Goal: Task Accomplishment & Management: Use online tool/utility

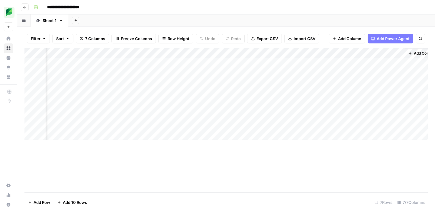
scroll to position [0, 141]
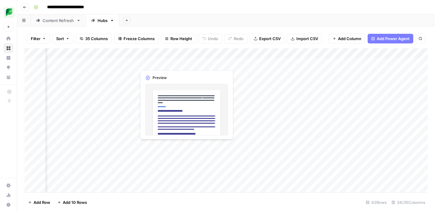
click at [153, 66] on div "Add Column" at bounding box center [225, 120] width 403 height 144
